Goal: Navigation & Orientation: Find specific page/section

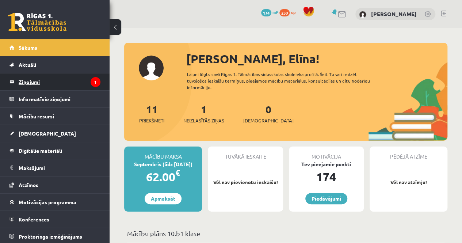
click at [82, 79] on legend "Ziņojumi 1" at bounding box center [60, 81] width 82 height 17
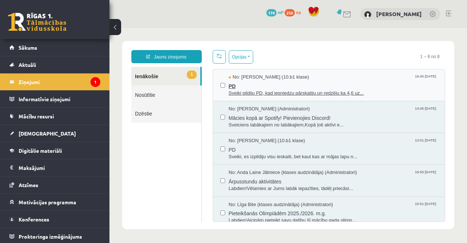
click at [364, 86] on span "PD" at bounding box center [333, 85] width 209 height 9
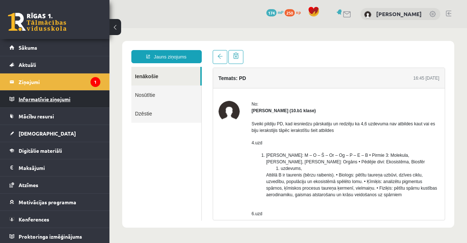
click at [53, 100] on legend "Informatīvie ziņojumi 0" at bounding box center [60, 99] width 82 height 17
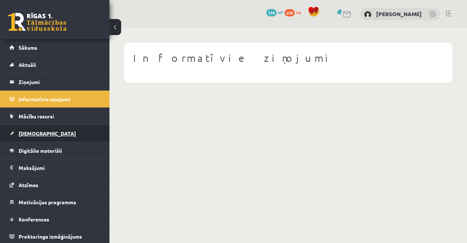
click at [39, 133] on span "[DEMOGRAPHIC_DATA]" at bounding box center [47, 133] width 57 height 7
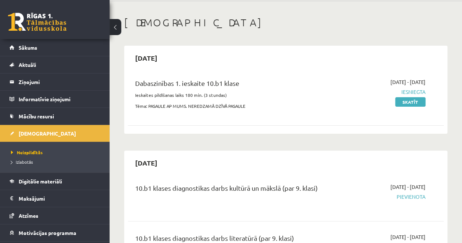
scroll to position [37, 0]
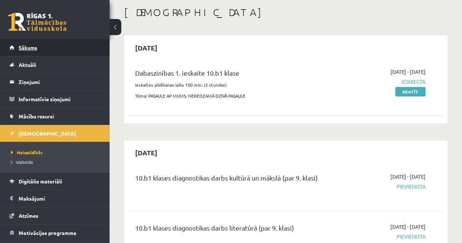
click at [41, 51] on link "Sākums" at bounding box center [54, 47] width 91 height 17
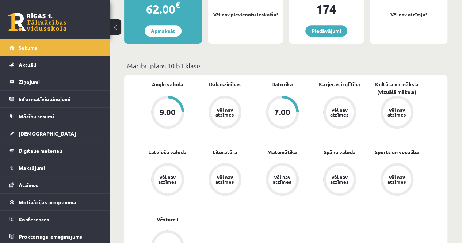
scroll to position [183, 0]
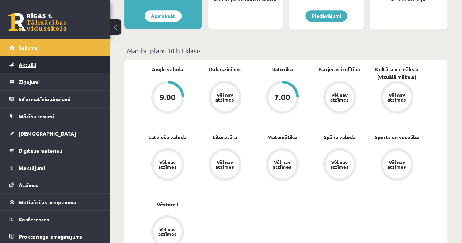
click at [42, 60] on link "Aktuāli" at bounding box center [54, 64] width 91 height 17
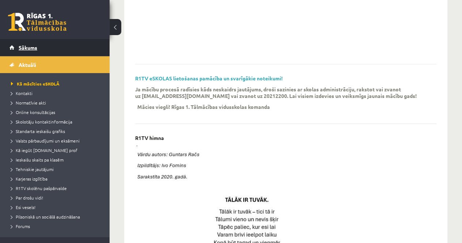
click at [38, 46] on link "Sākums" at bounding box center [54, 47] width 91 height 17
